Goal: Transaction & Acquisition: Purchase product/service

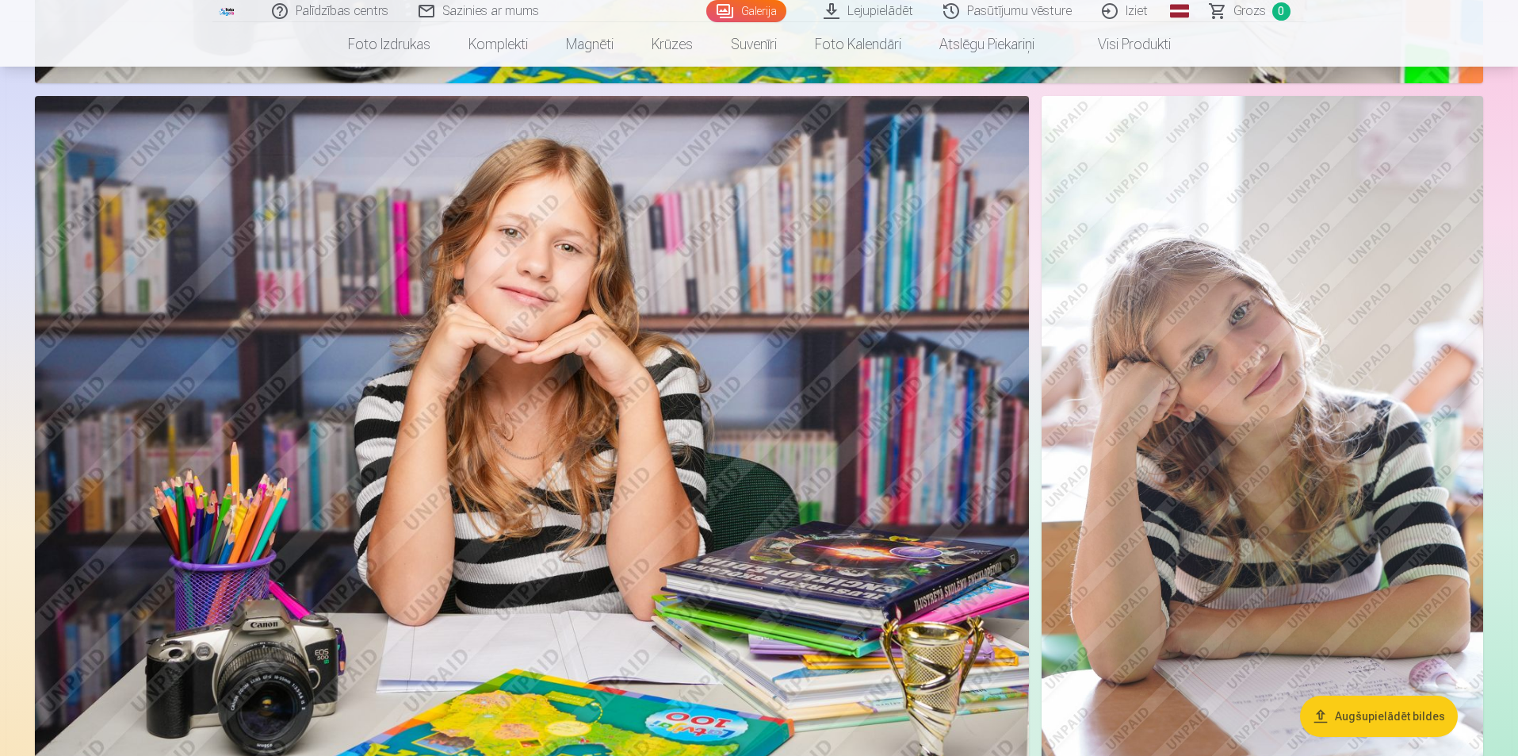
scroll to position [3444, 0]
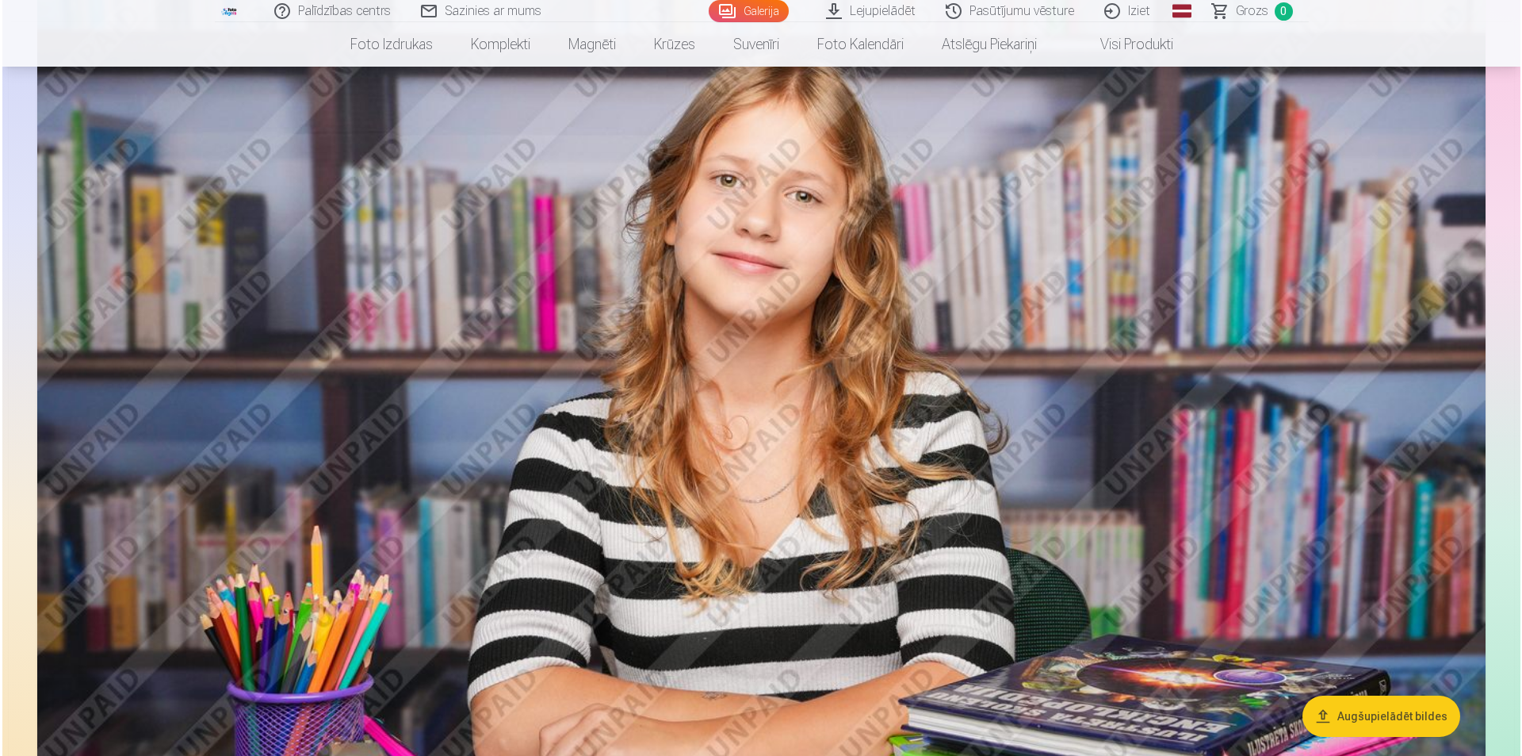
scroll to position [2477, 0]
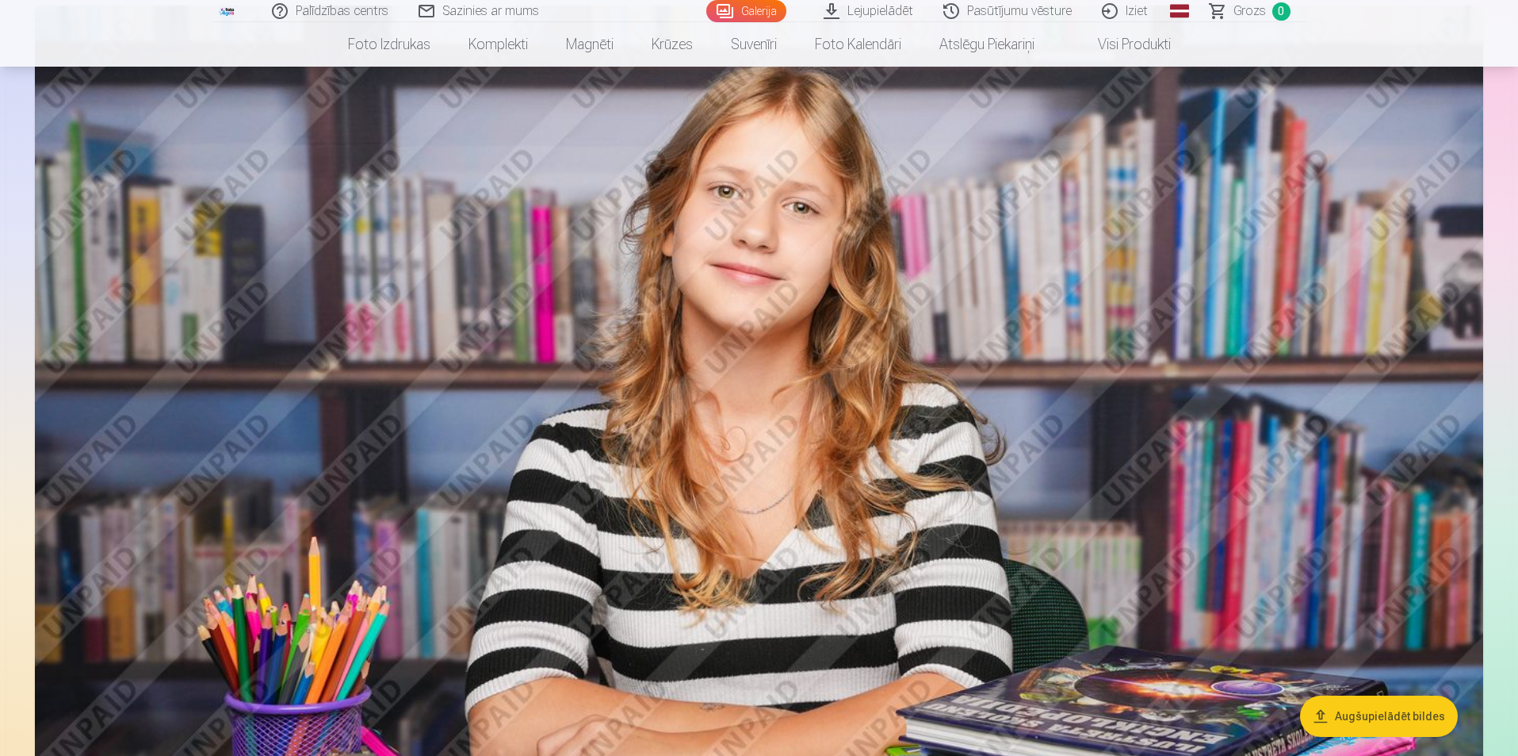
click at [1058, 355] on img at bounding box center [759, 489] width 1448 height 966
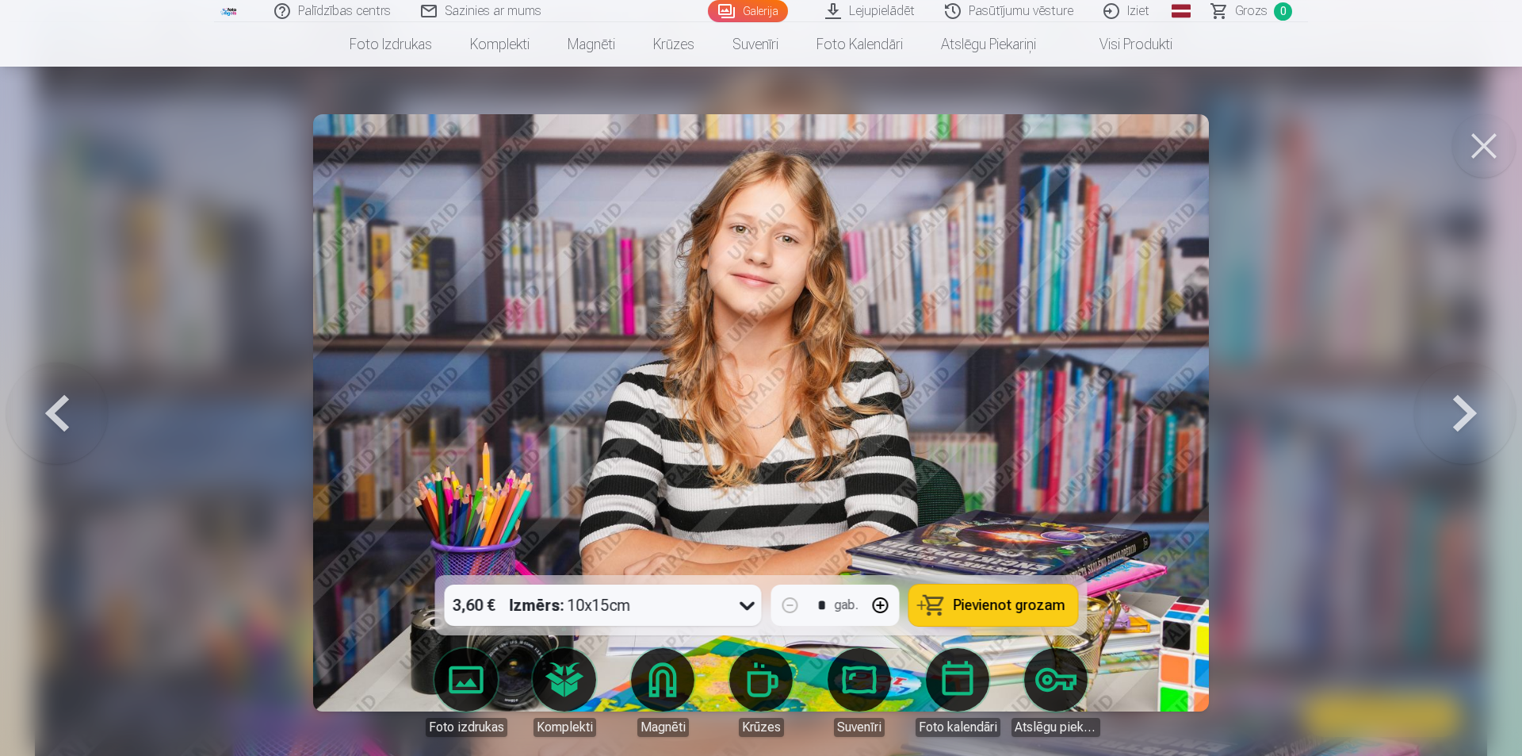
click at [1313, 610] on div at bounding box center [761, 378] width 1522 height 756
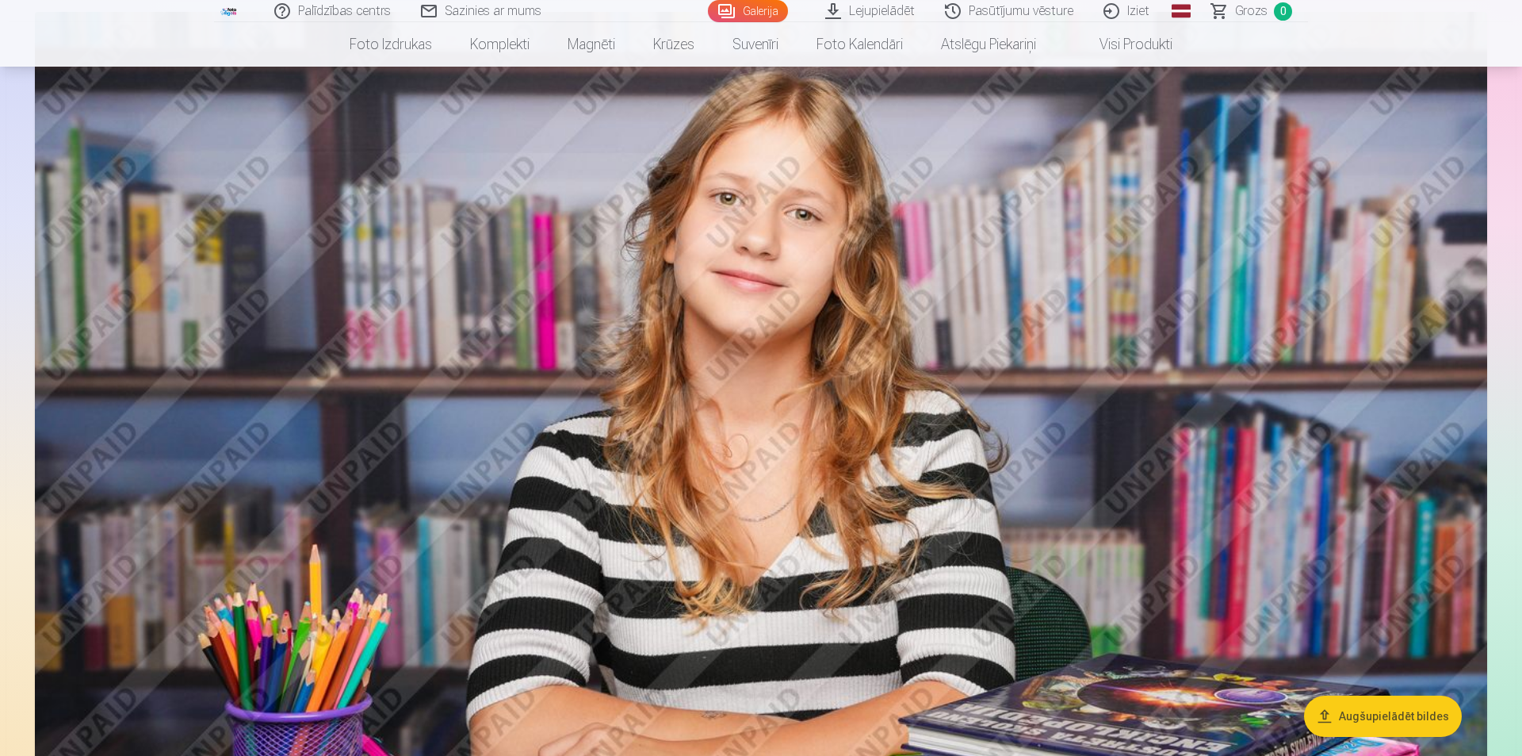
scroll to position [2470, 0]
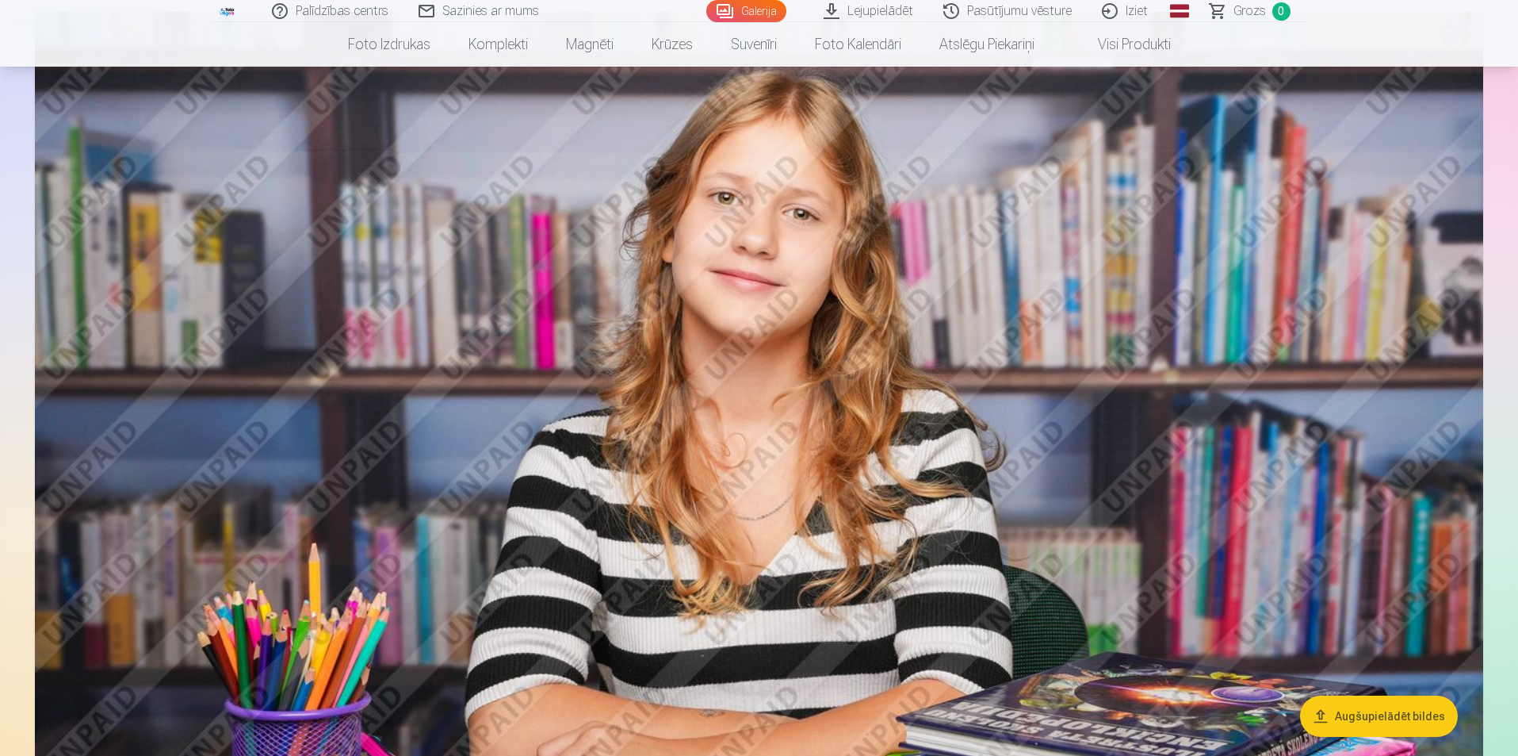
click at [1296, 535] on img at bounding box center [759, 495] width 1448 height 966
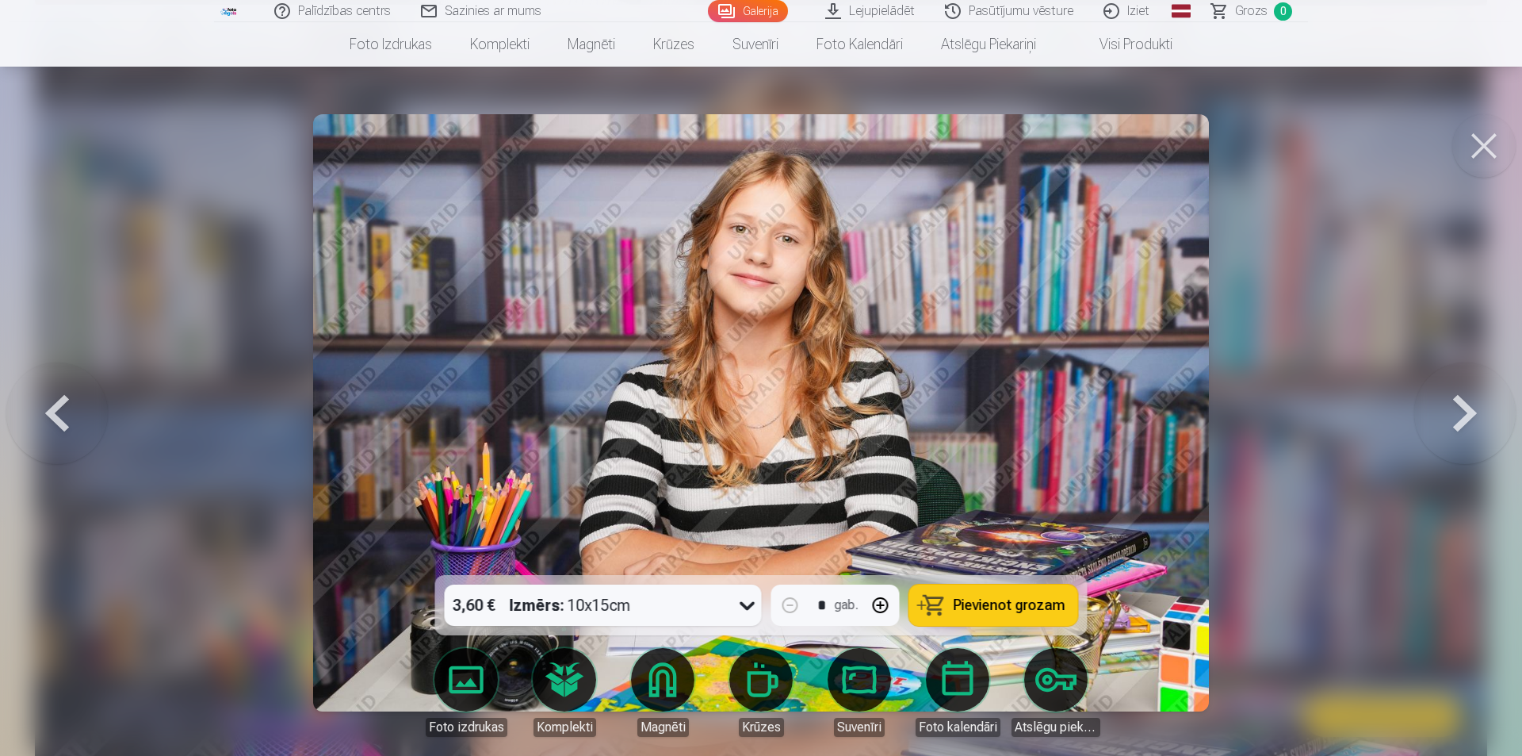
click at [925, 523] on img at bounding box center [761, 412] width 896 height 597
click at [1487, 136] on button at bounding box center [1483, 145] width 63 height 63
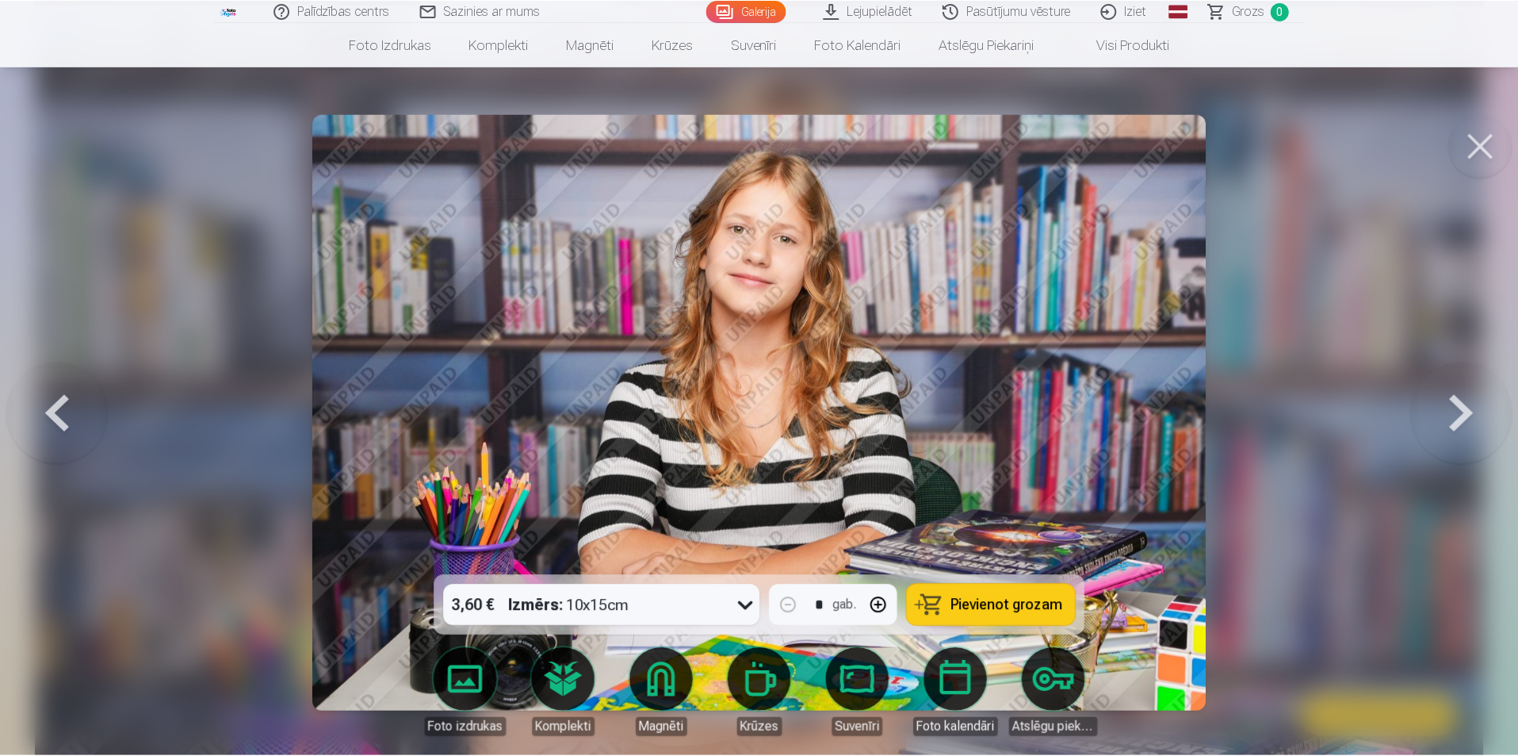
scroll to position [2467, 0]
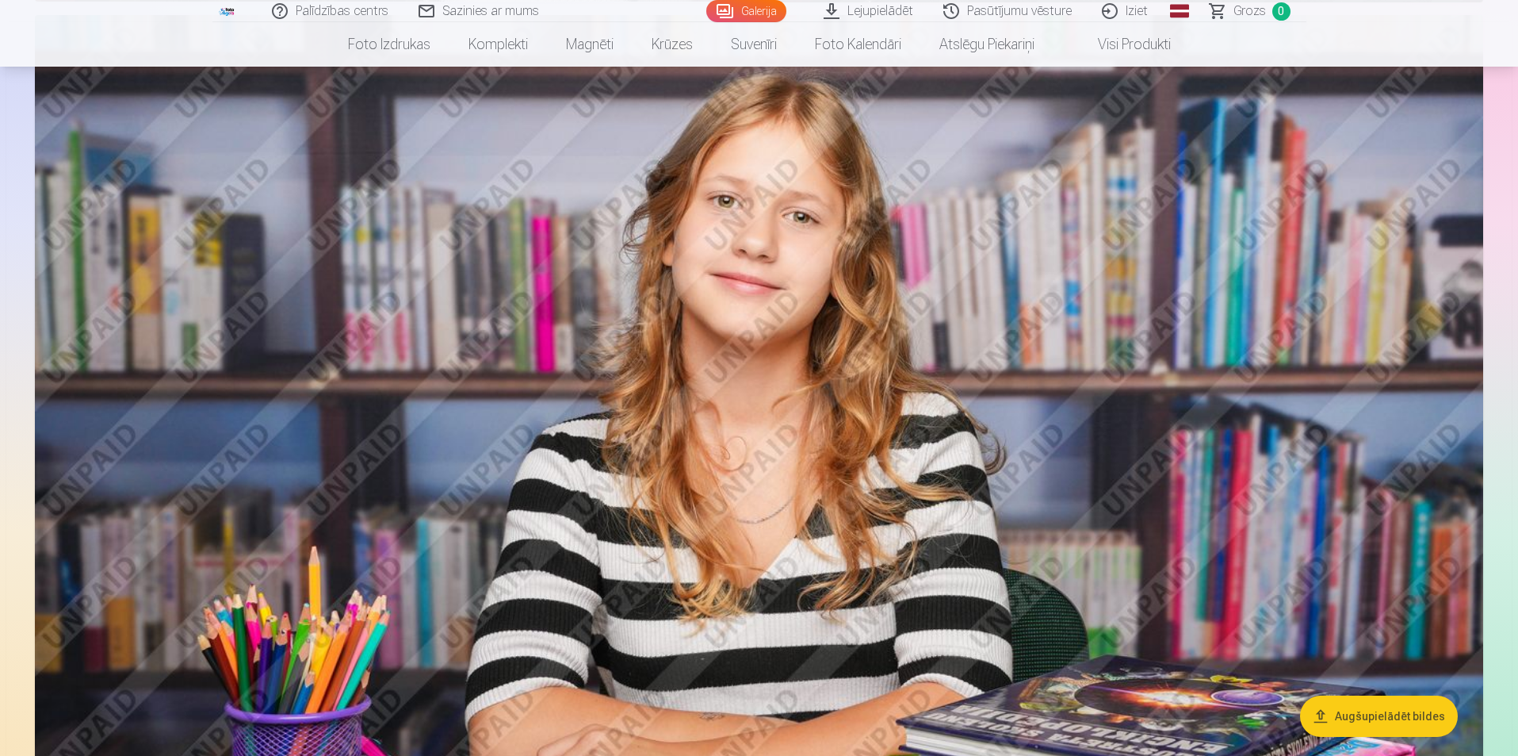
click at [1203, 408] on img at bounding box center [759, 498] width 1448 height 966
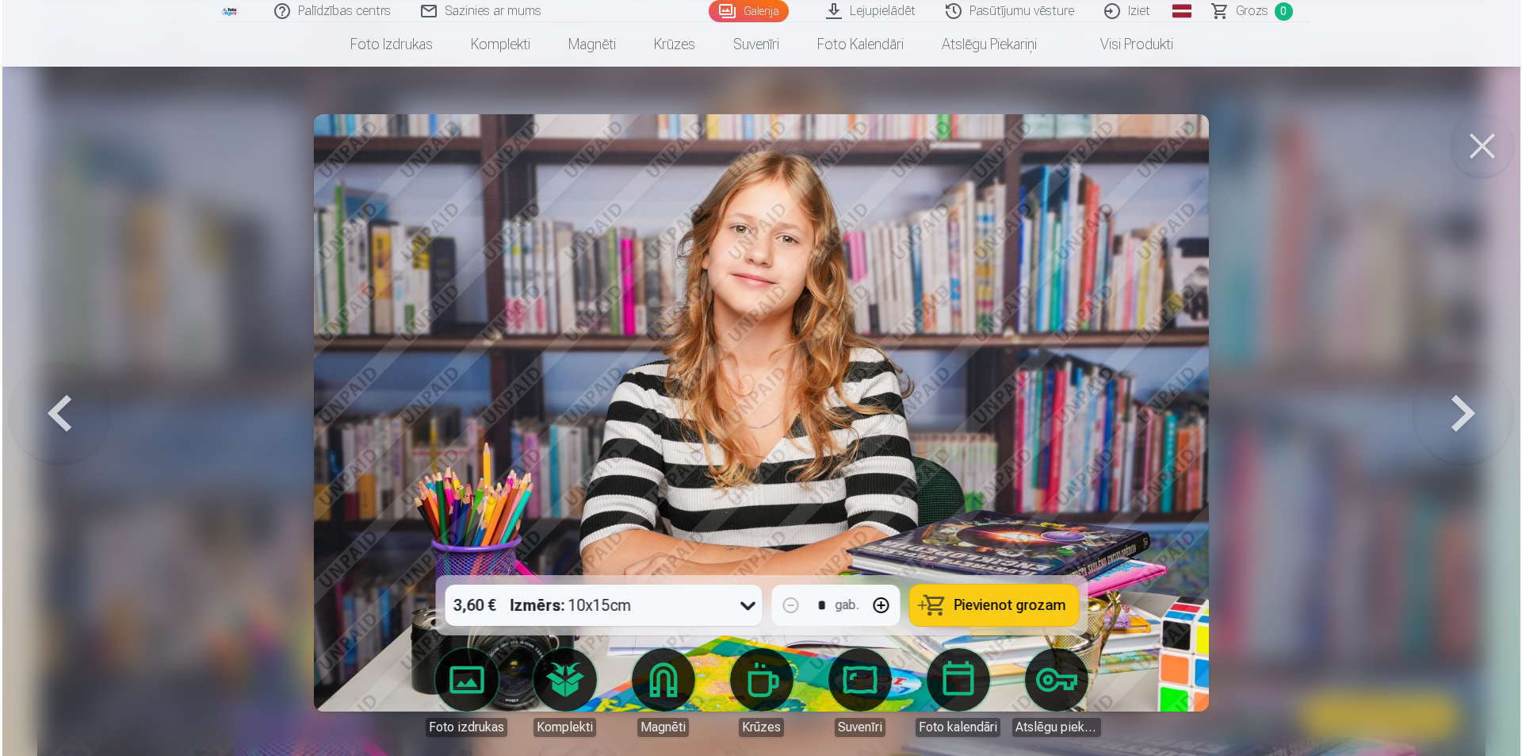
scroll to position [2470, 0]
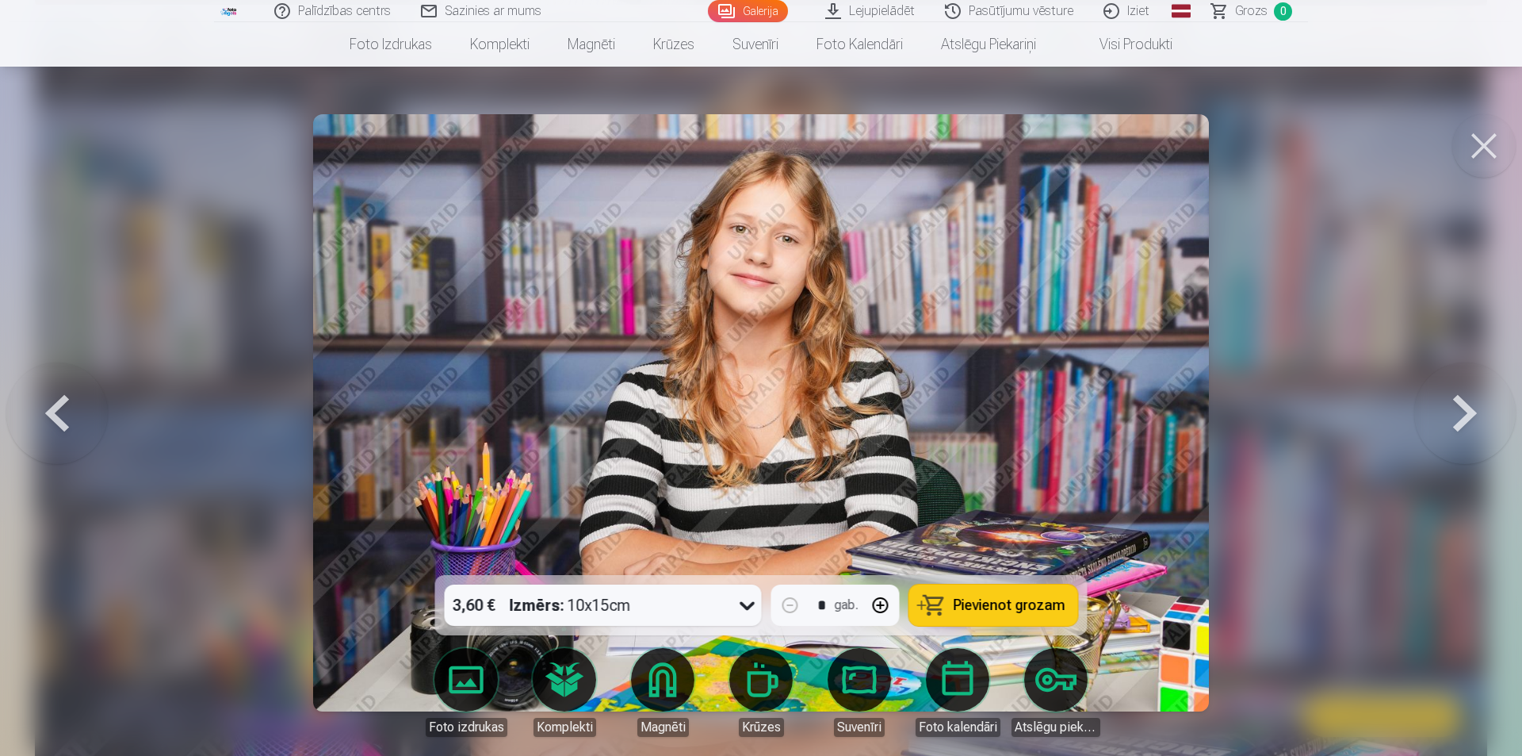
click at [1487, 140] on button at bounding box center [1483, 145] width 63 height 63
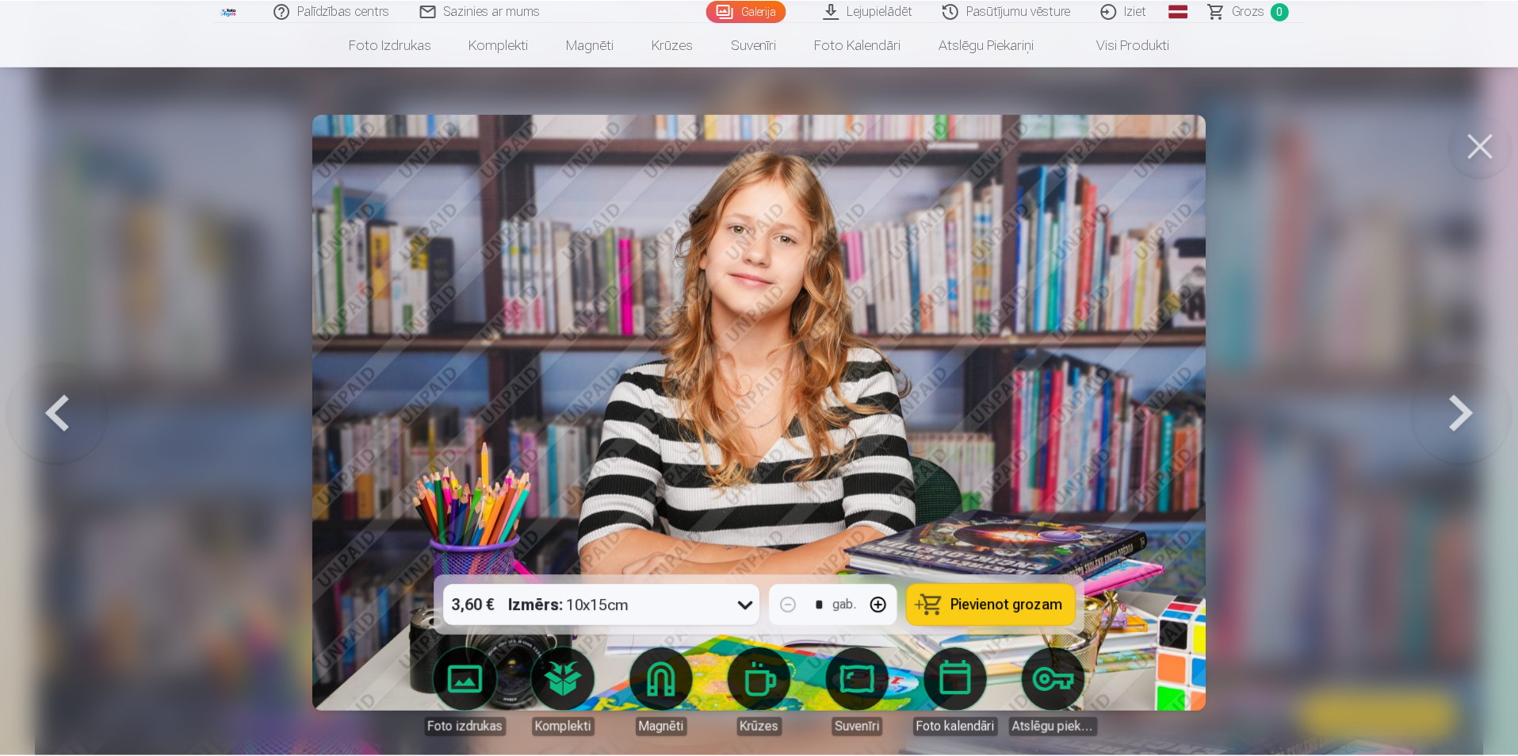
scroll to position [2467, 0]
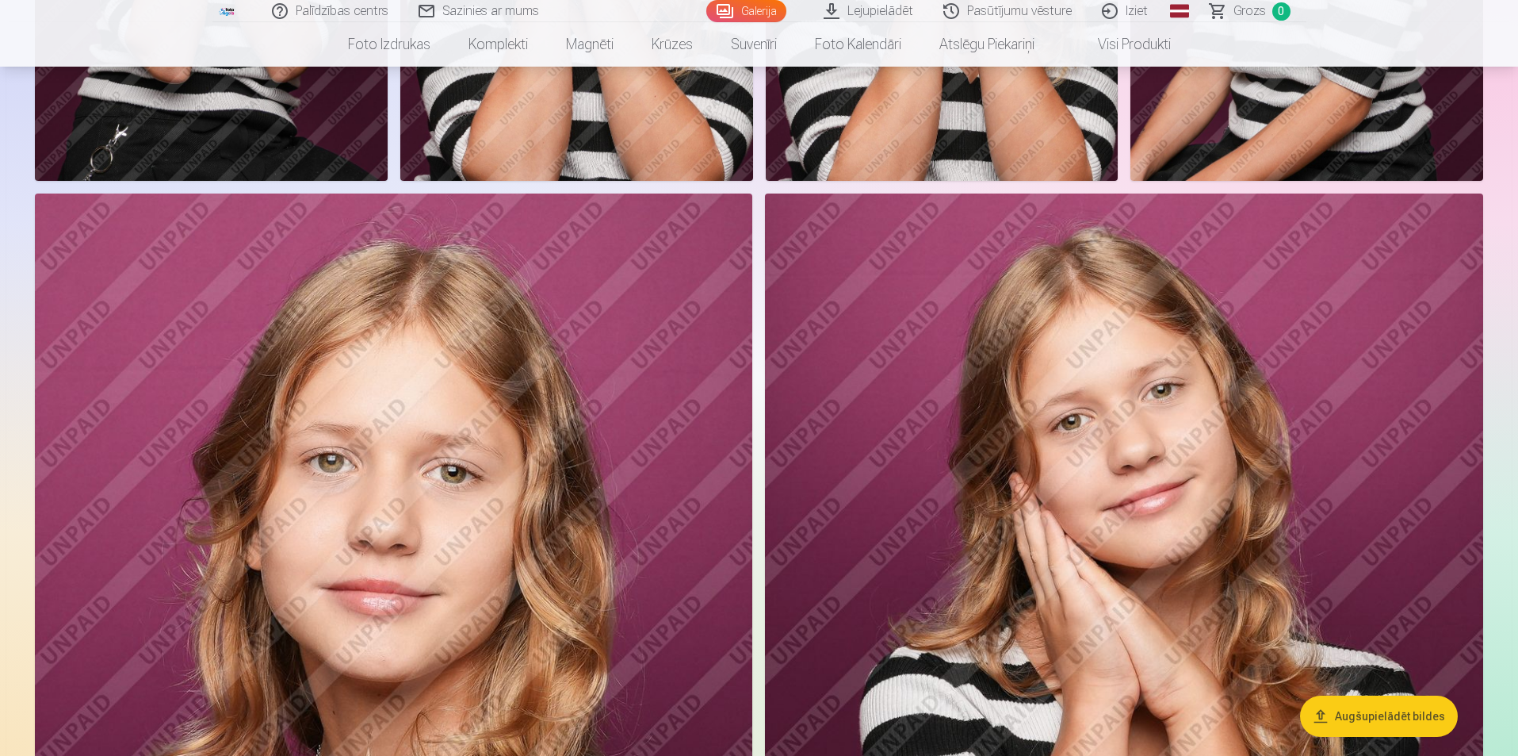
click at [416, 386] on img at bounding box center [393, 731] width 717 height 1077
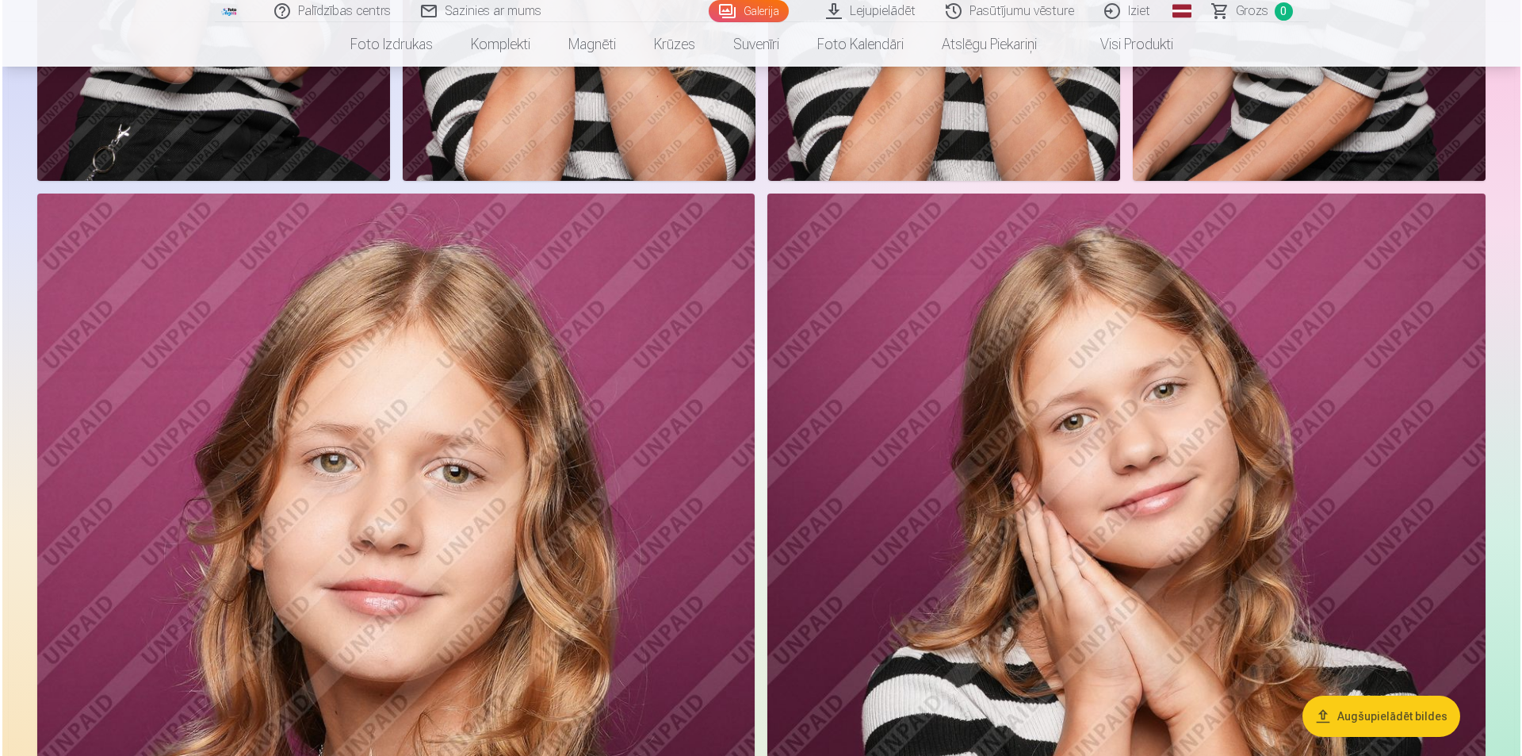
scroll to position [1200, 0]
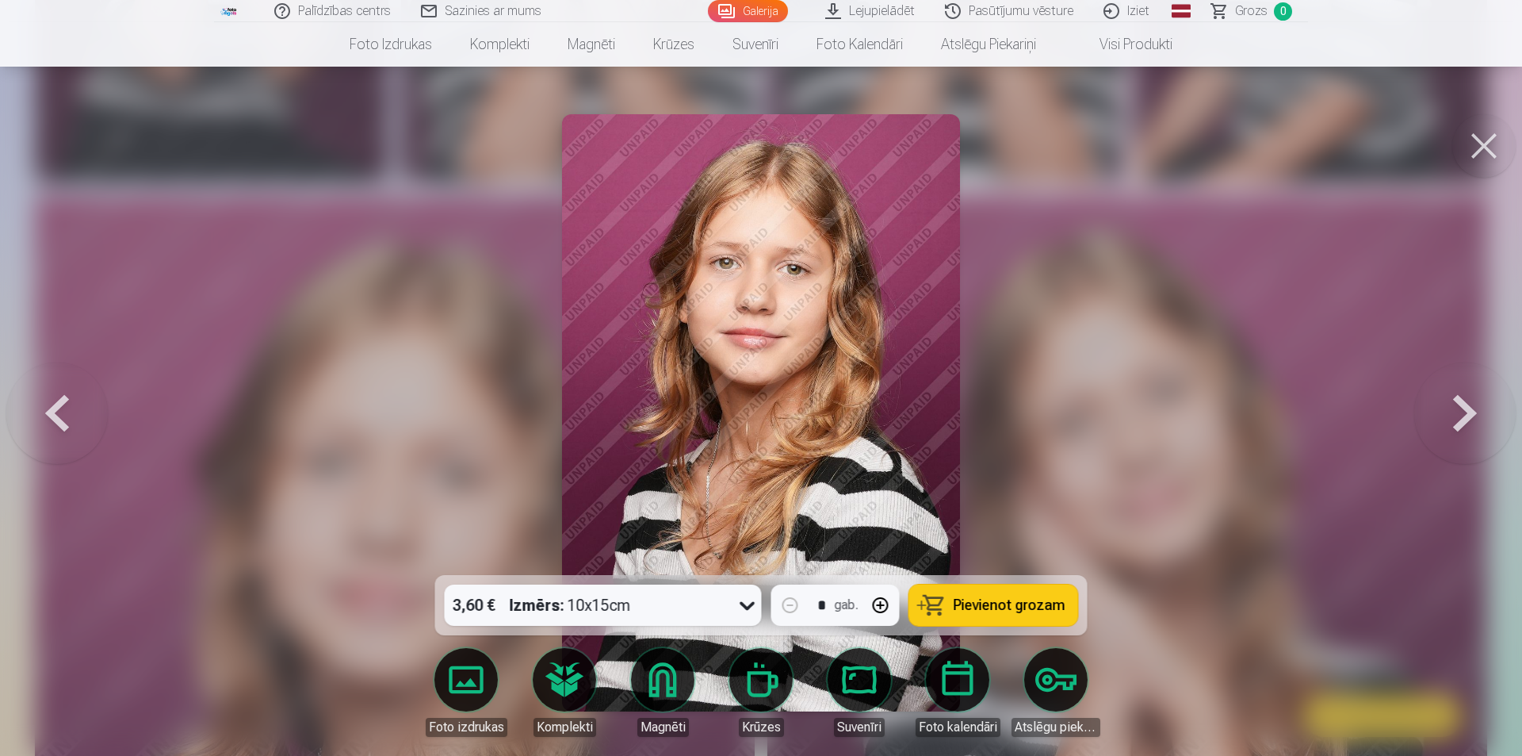
drag, startPoint x: 1484, startPoint y: 156, endPoint x: 1430, endPoint y: 185, distance: 61.0
click at [1485, 156] on button at bounding box center [1483, 145] width 63 height 63
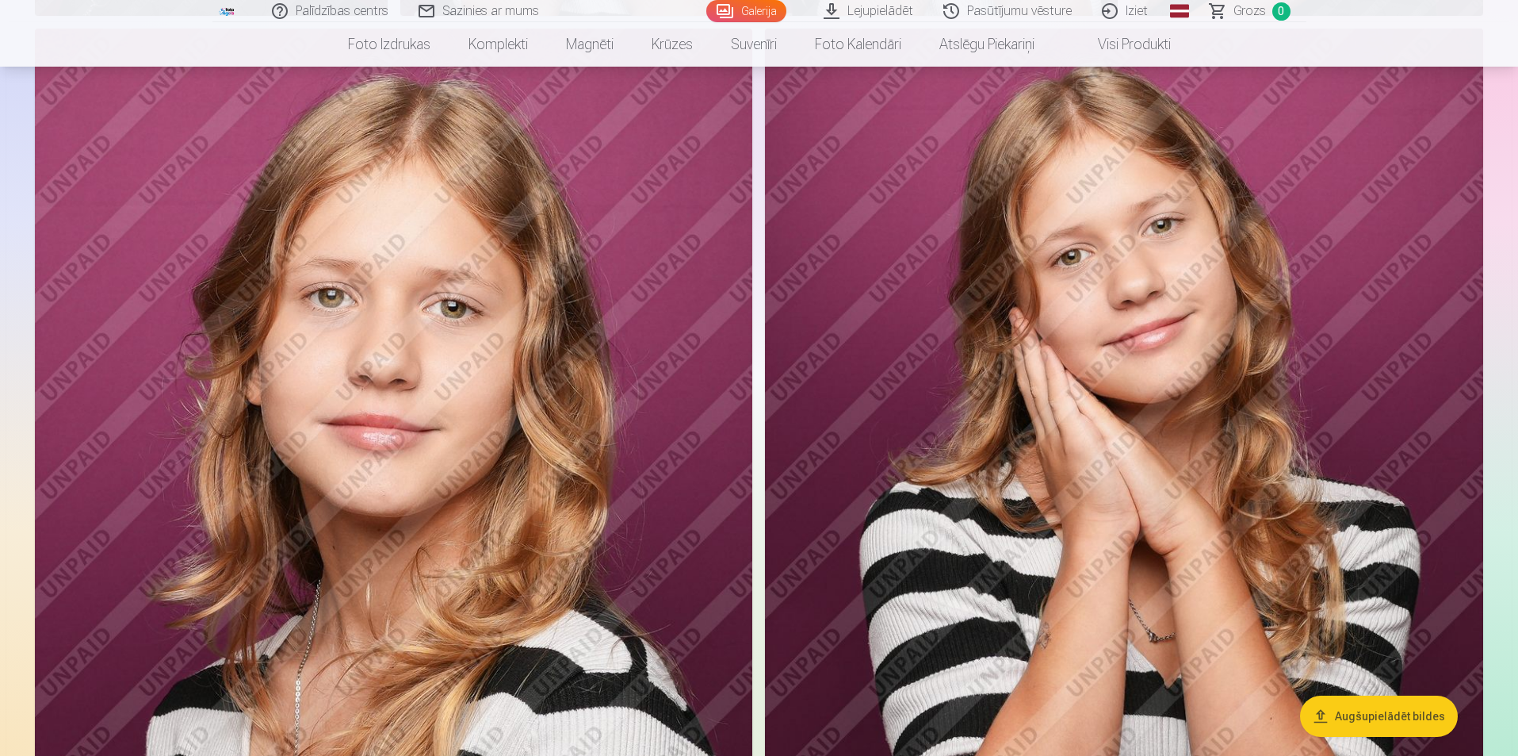
scroll to position [1357, 0]
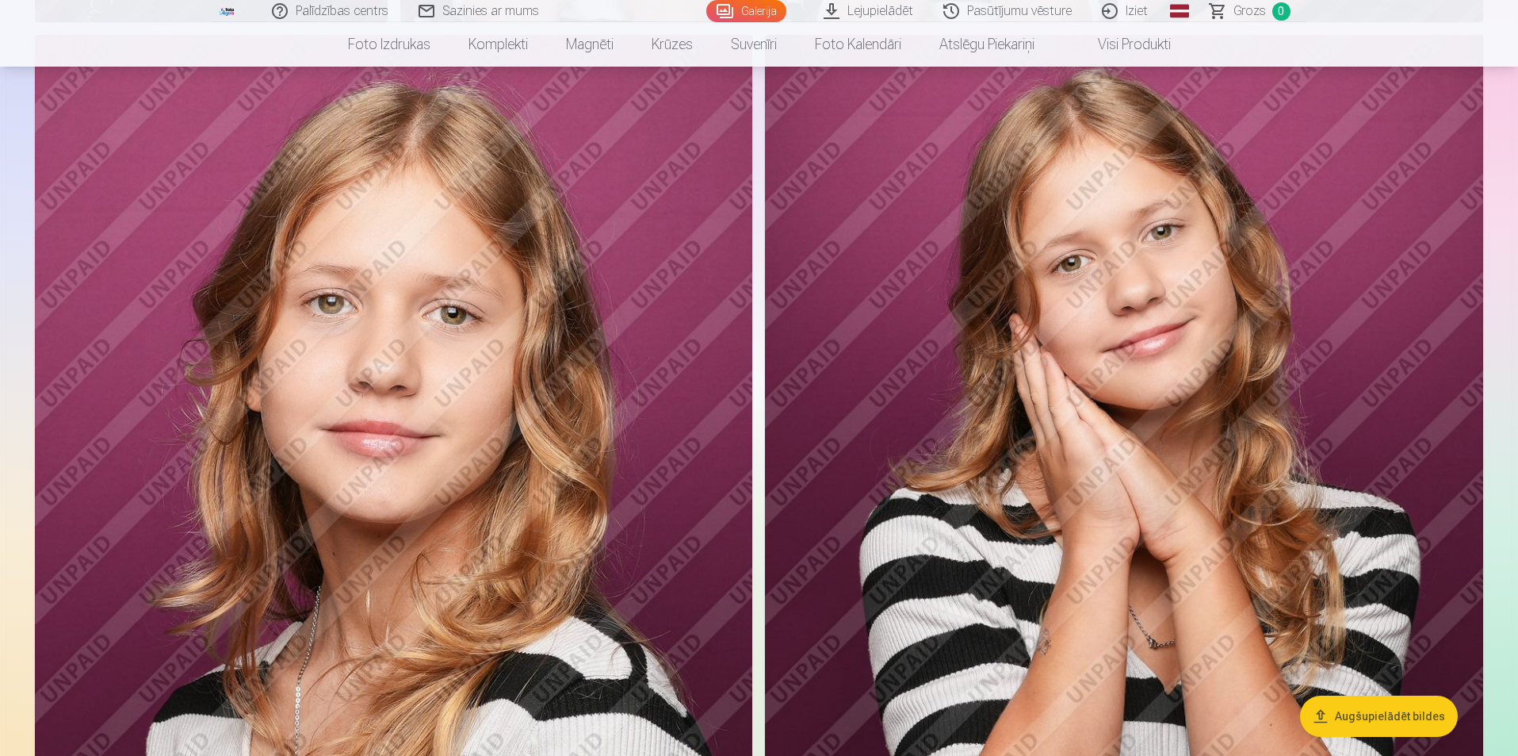
click at [579, 450] on img at bounding box center [393, 573] width 717 height 1077
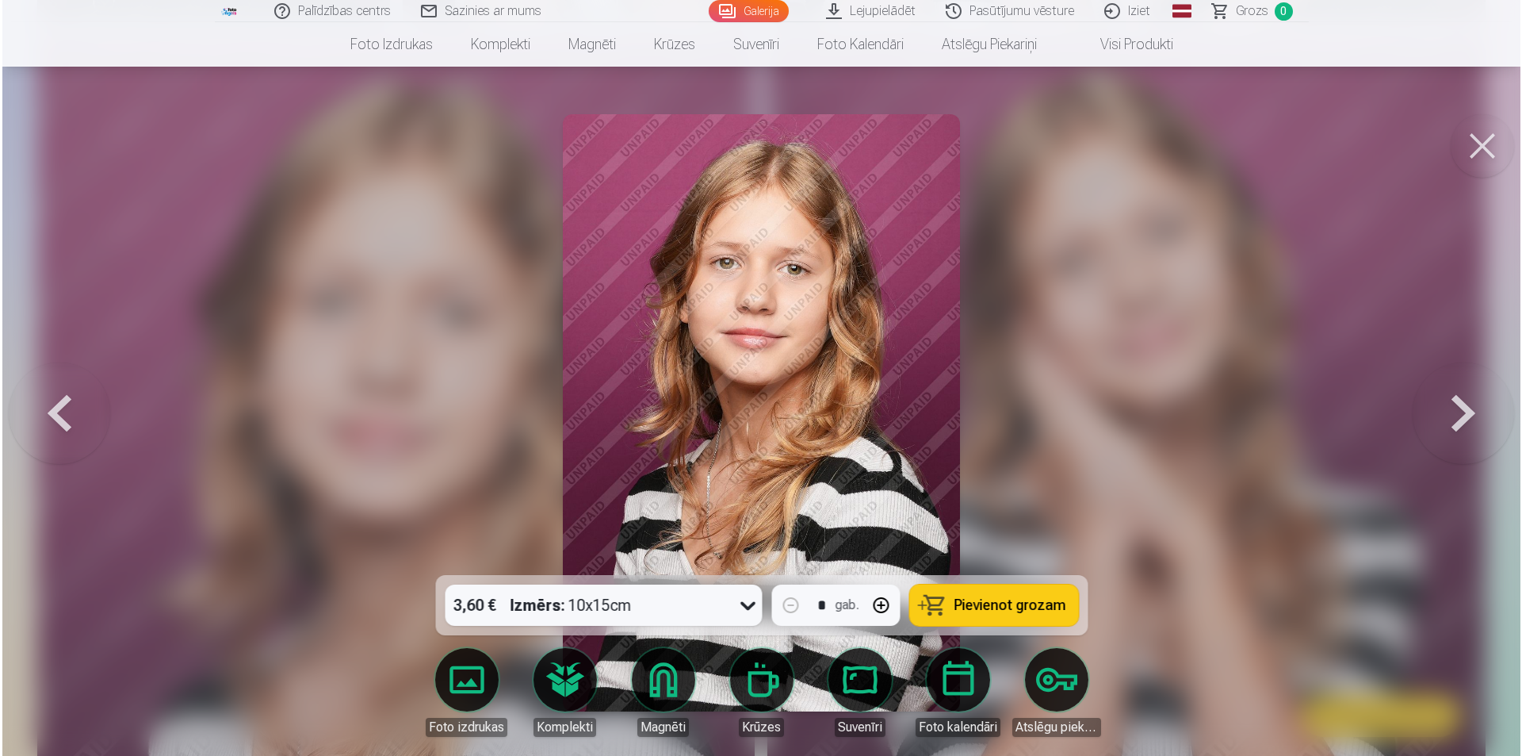
scroll to position [1359, 0]
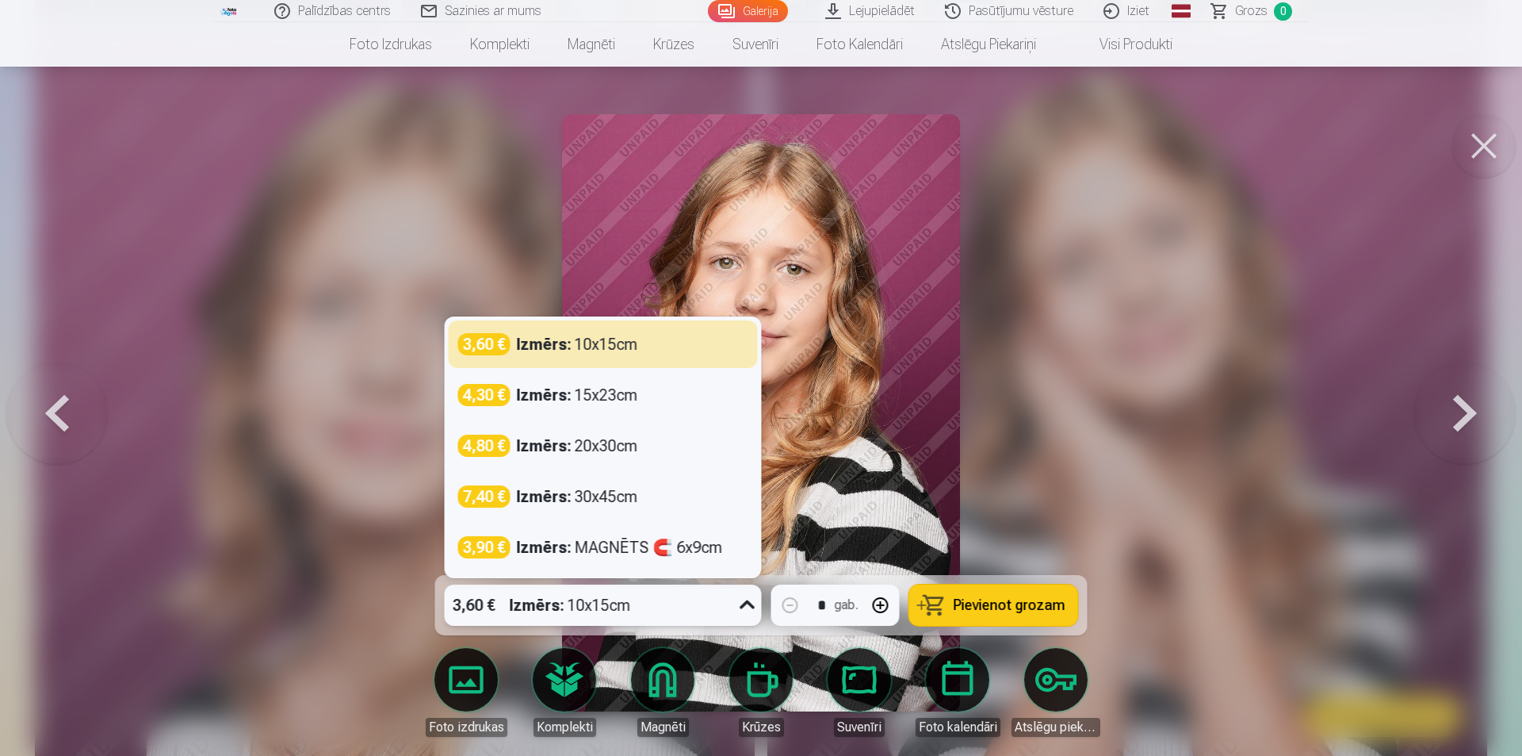
click at [753, 606] on icon at bounding box center [747, 604] width 25 height 25
click at [753, 606] on icon at bounding box center [747, 604] width 15 height 9
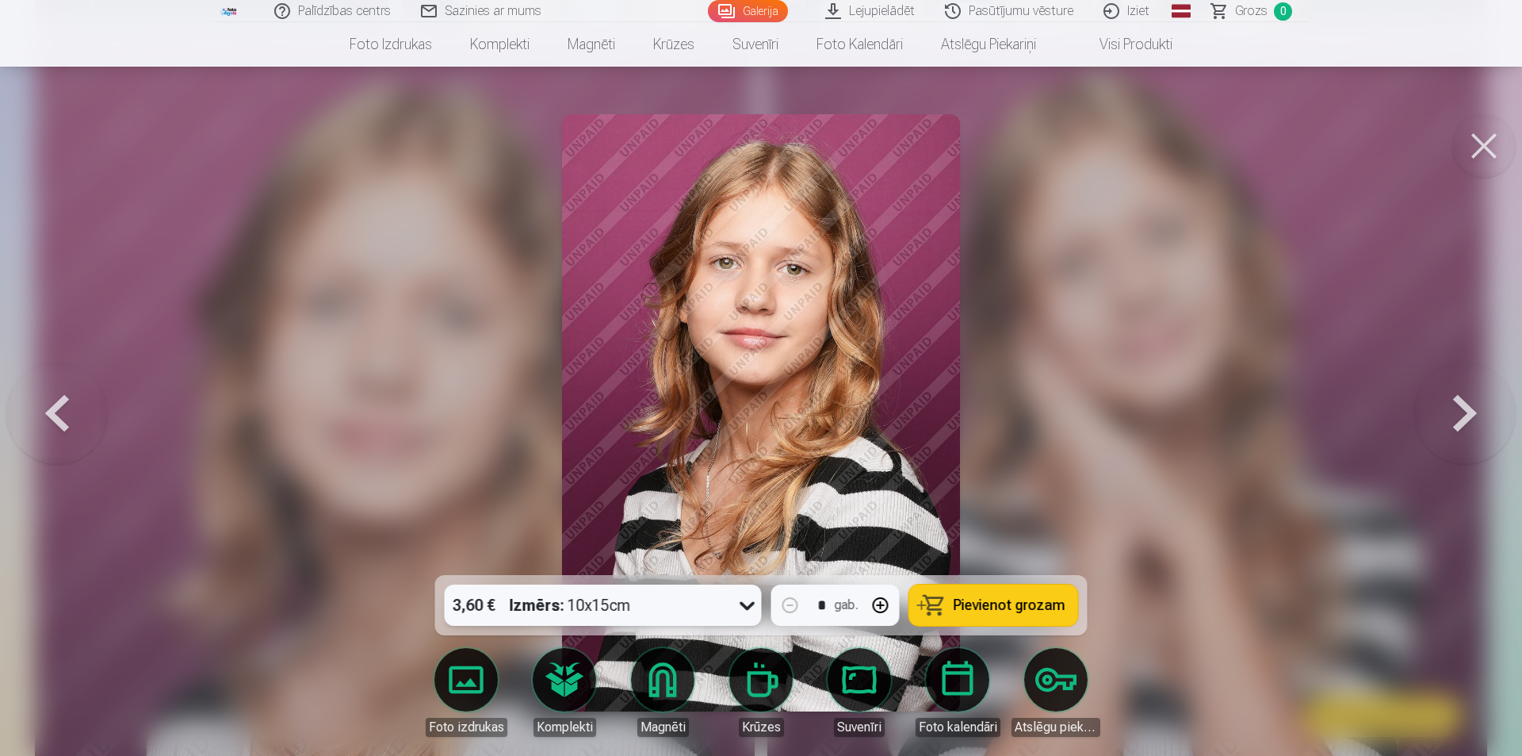
click at [1105, 510] on div at bounding box center [761, 378] width 1522 height 756
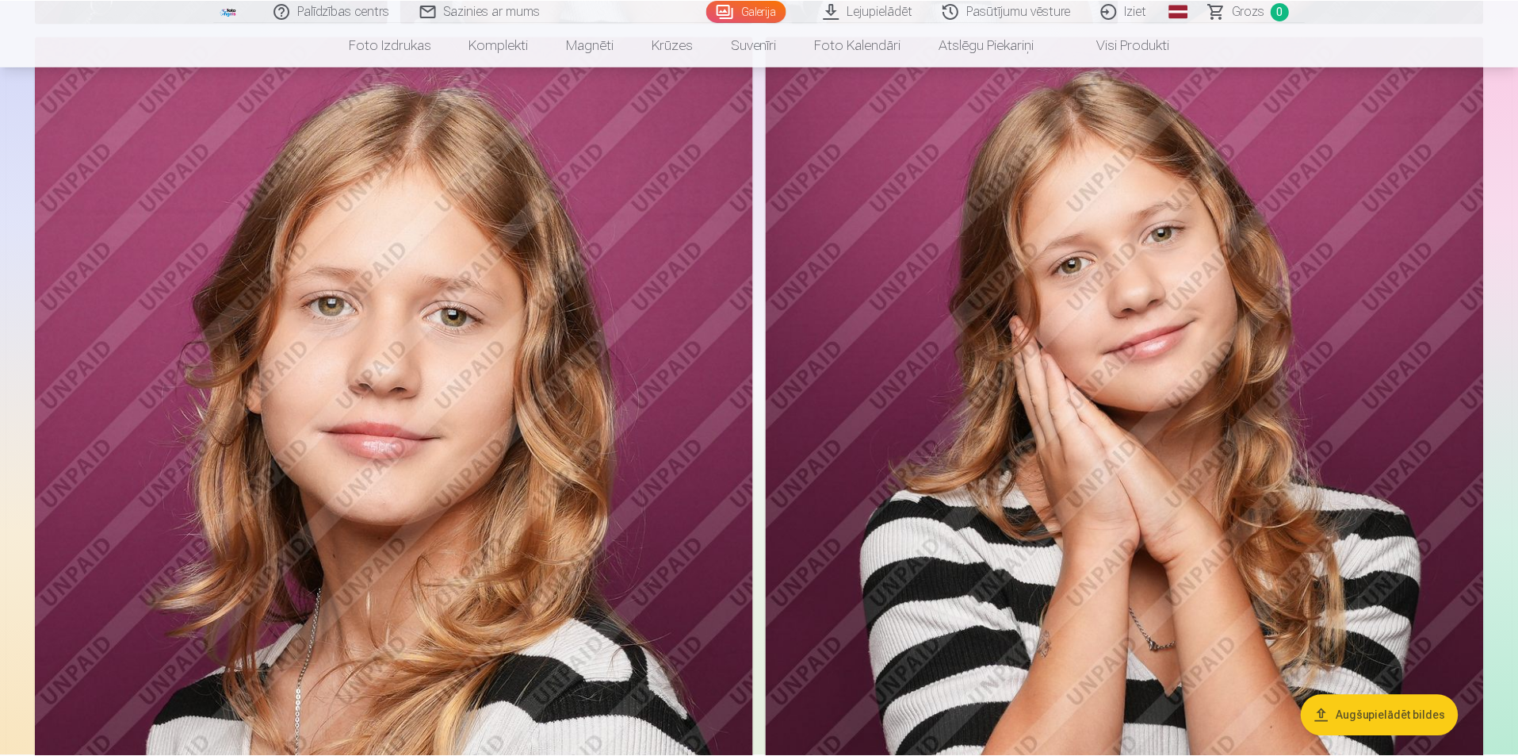
scroll to position [1357, 0]
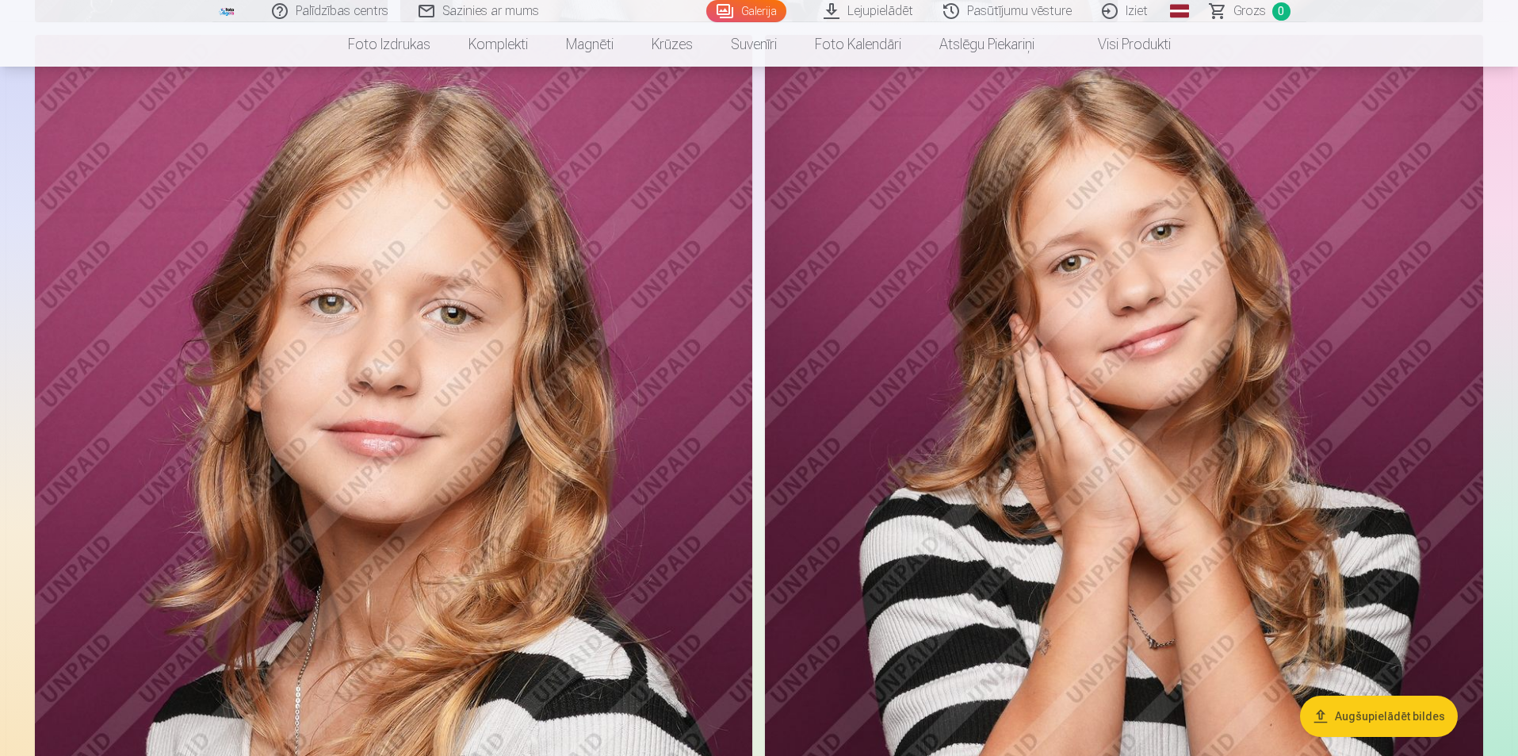
click at [379, 478] on img at bounding box center [393, 573] width 717 height 1077
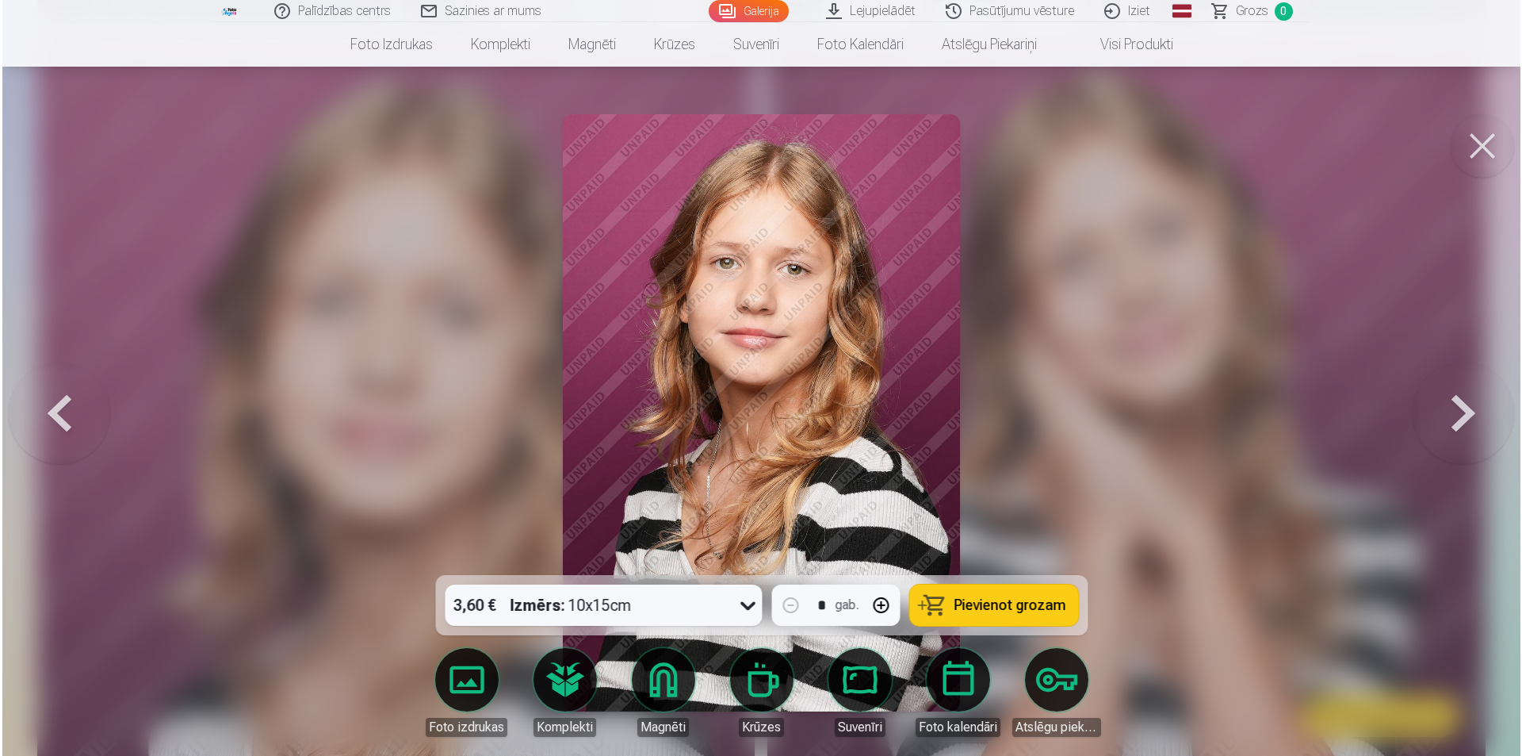
scroll to position [1359, 0]
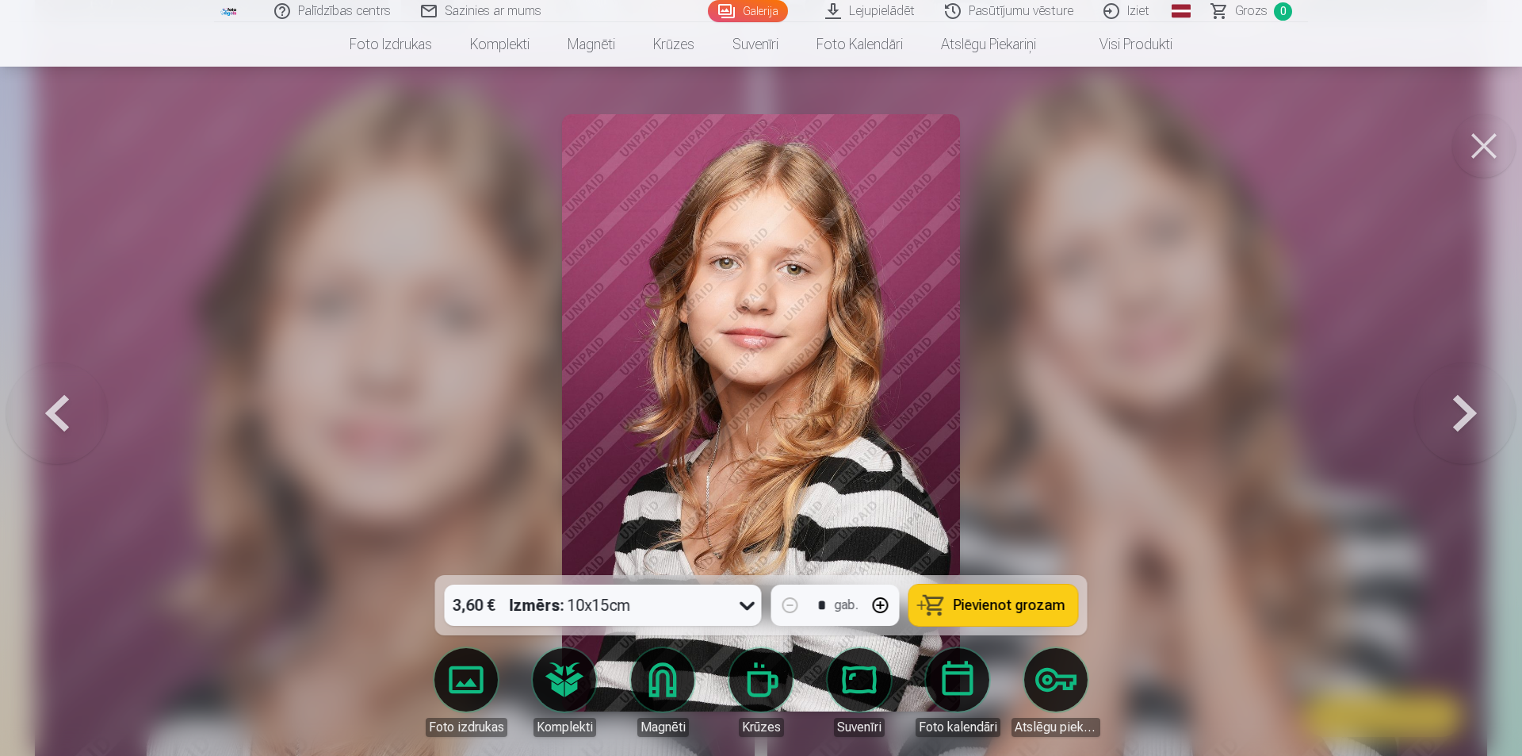
click at [1456, 405] on button at bounding box center [1464, 412] width 101 height 293
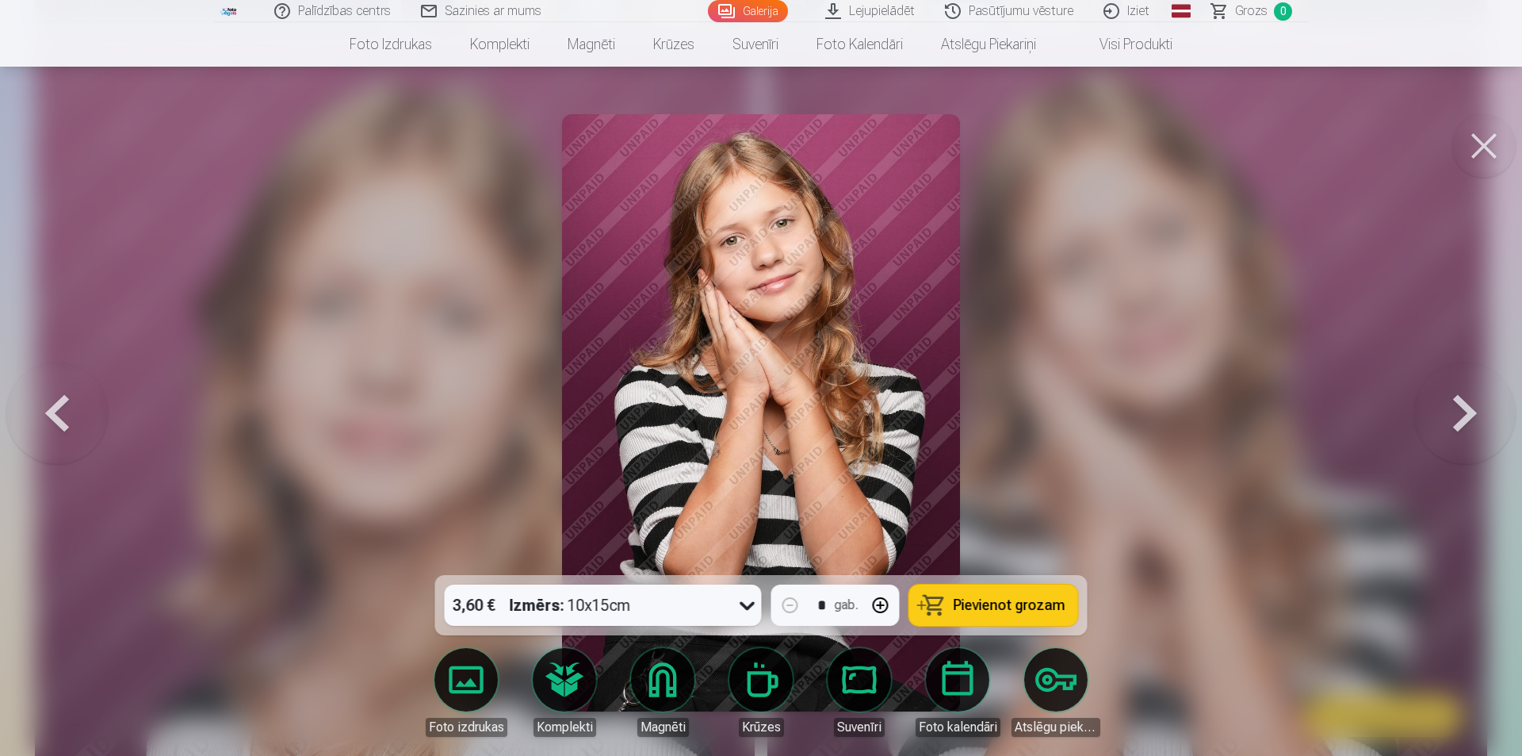
click at [1480, 142] on button at bounding box center [1483, 145] width 63 height 63
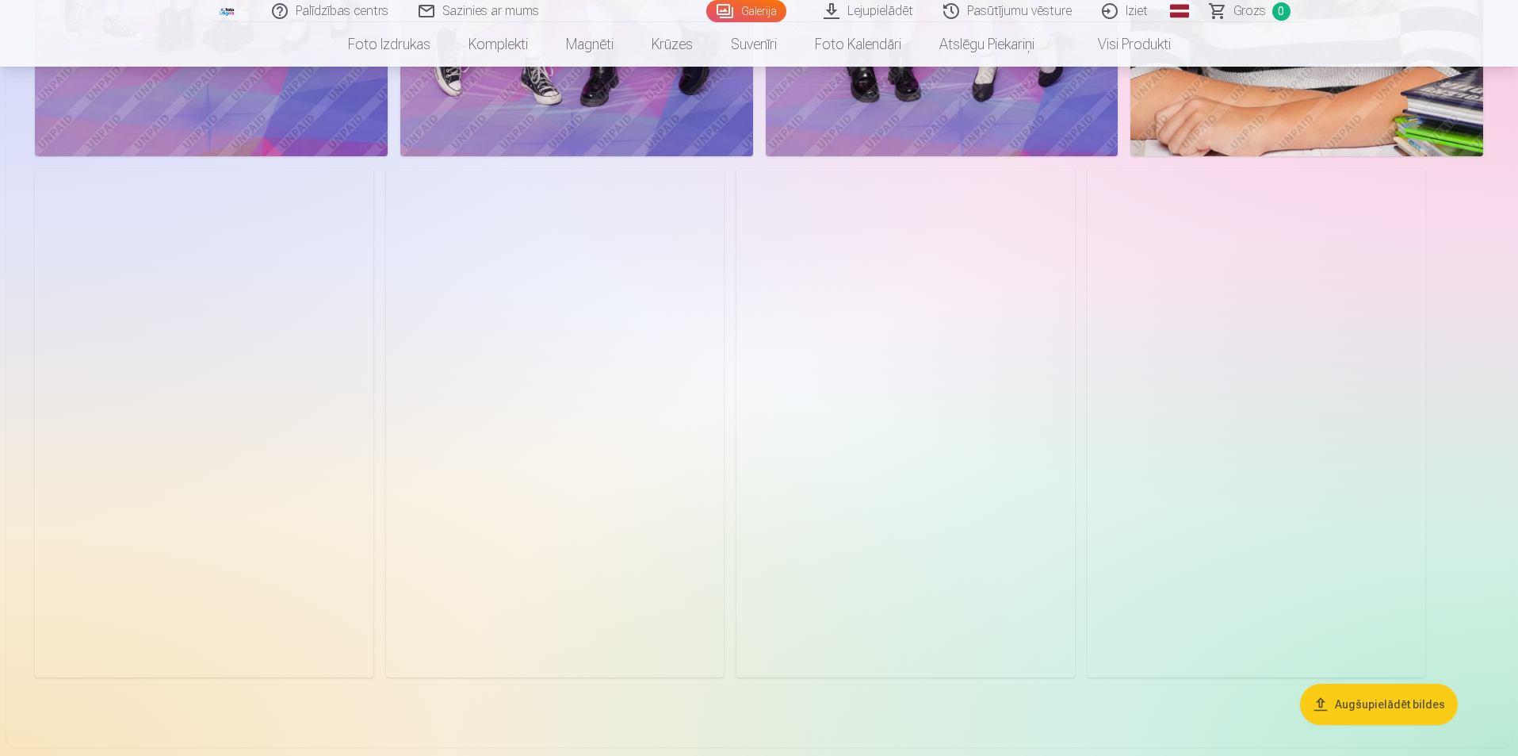
scroll to position [5187, 0]
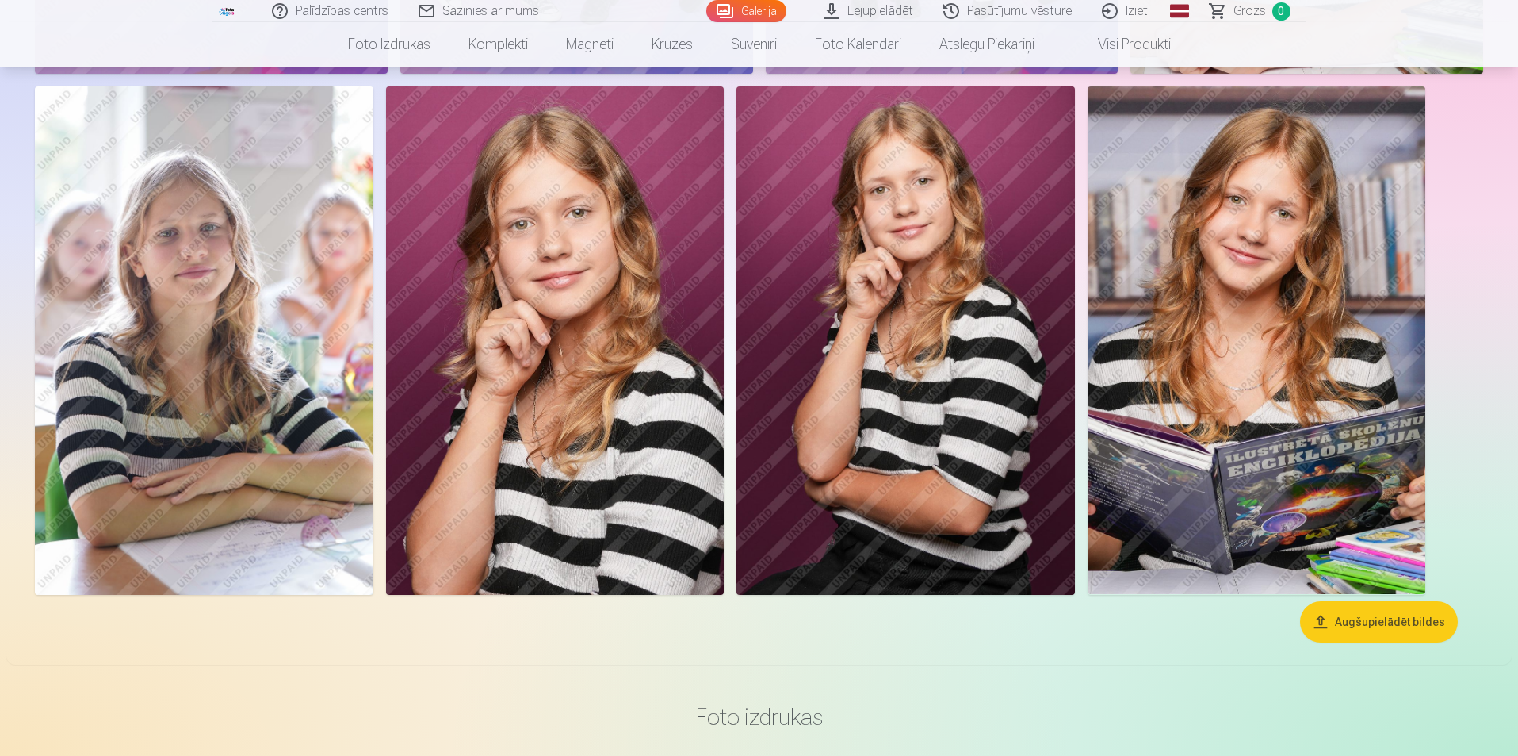
click at [1284, 408] on img at bounding box center [1257, 339] width 338 height 507
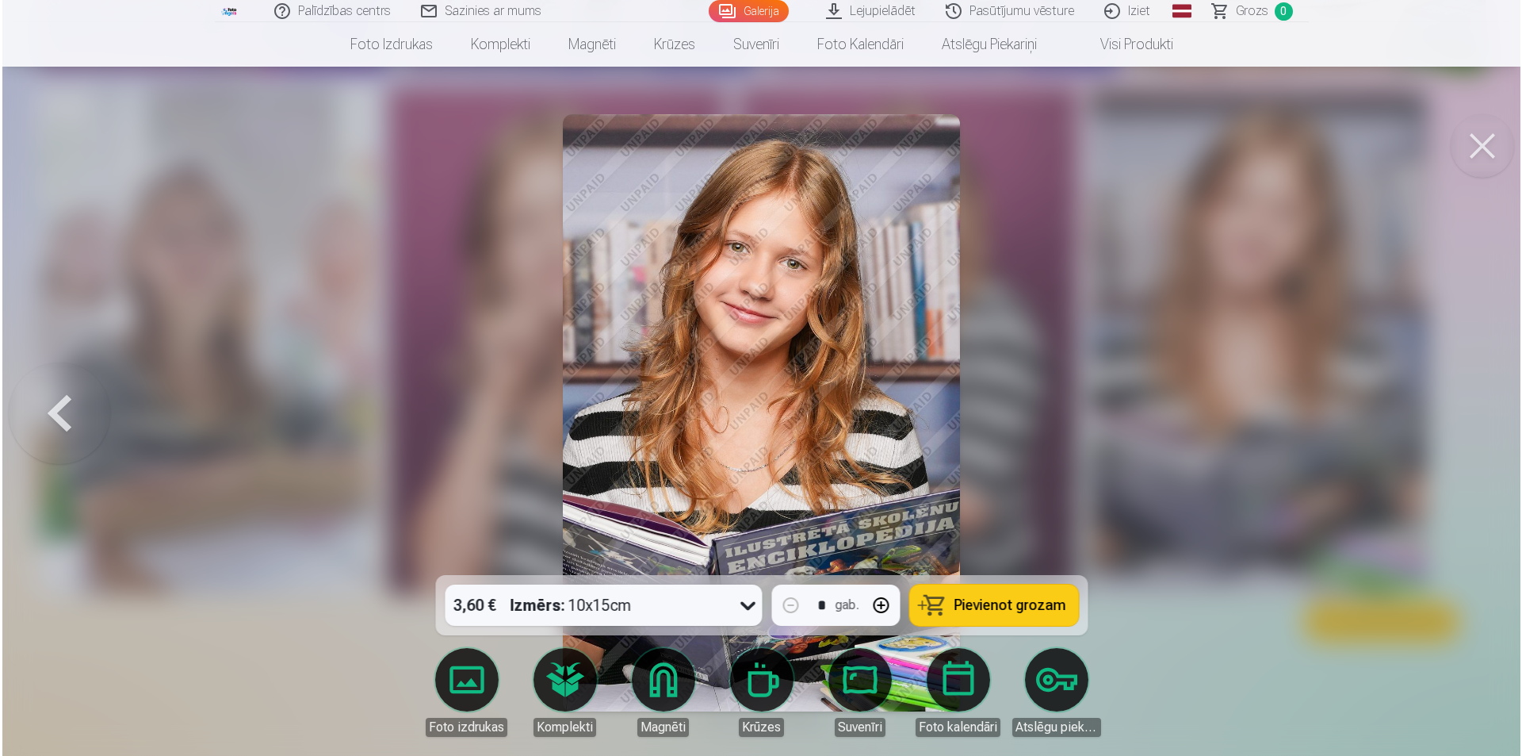
scroll to position [5279, 0]
click at [1487, 142] on button at bounding box center [1483, 145] width 63 height 63
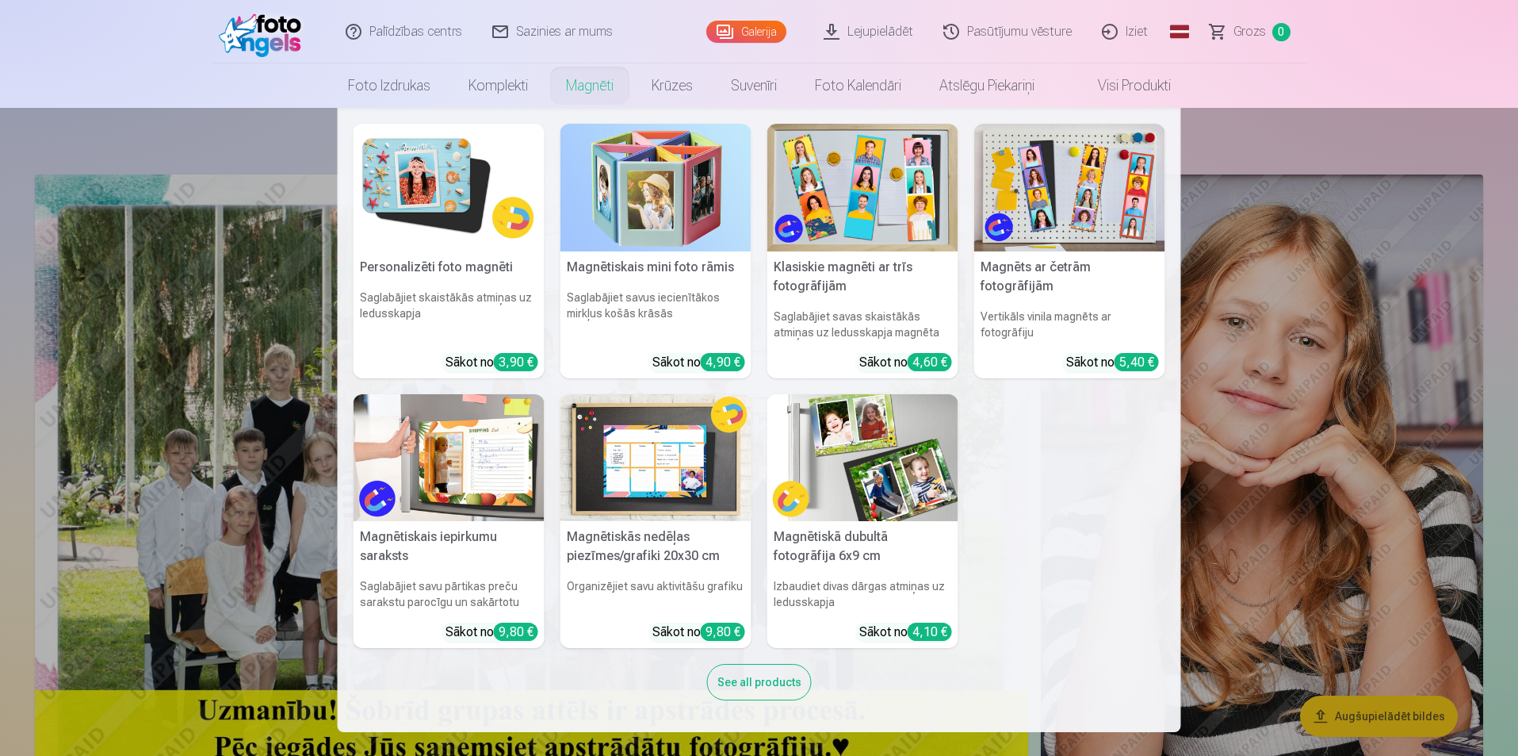
click at [584, 90] on link "Magnēti" at bounding box center [590, 85] width 86 height 44
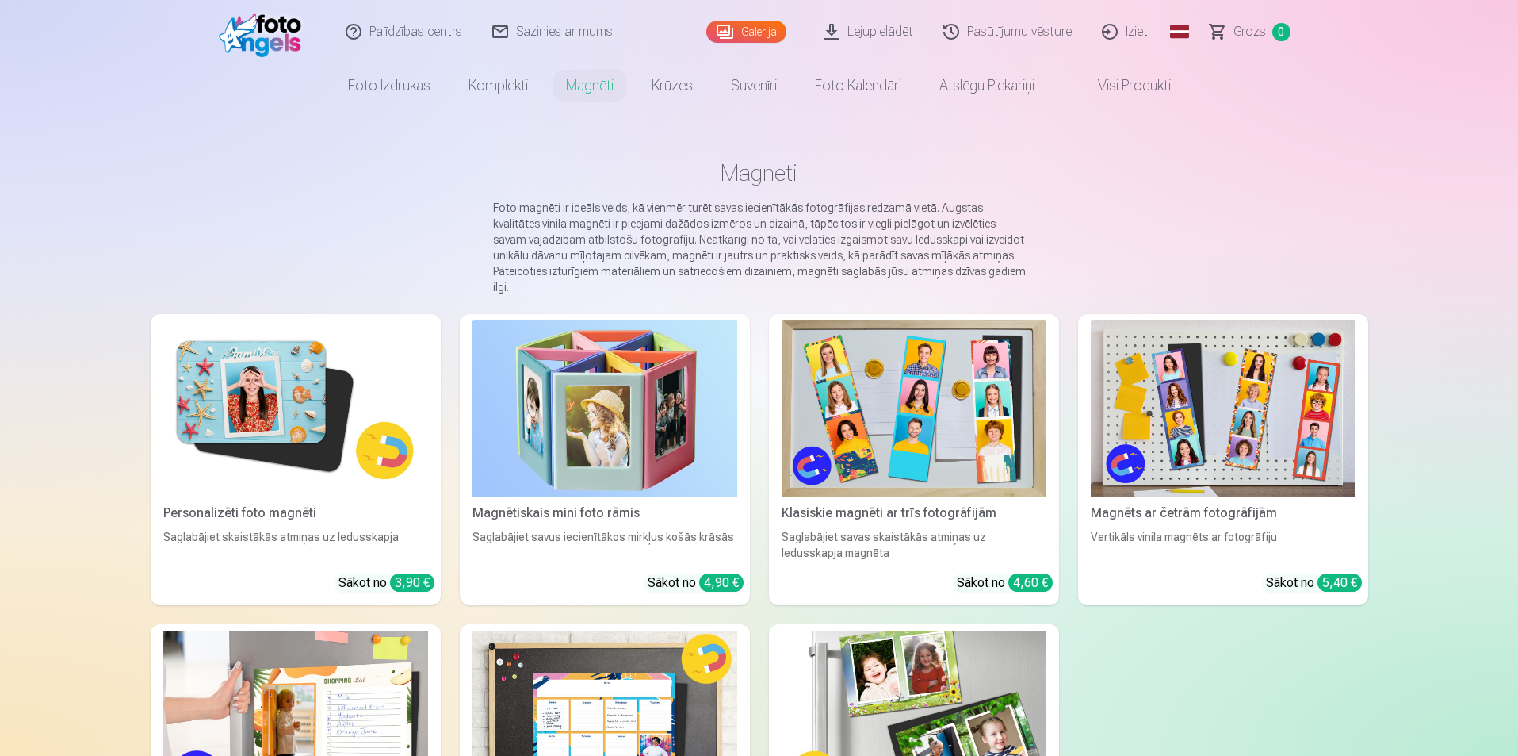
click at [1207, 413] on img at bounding box center [1223, 408] width 265 height 177
